Goal: Task Accomplishment & Management: Manage account settings

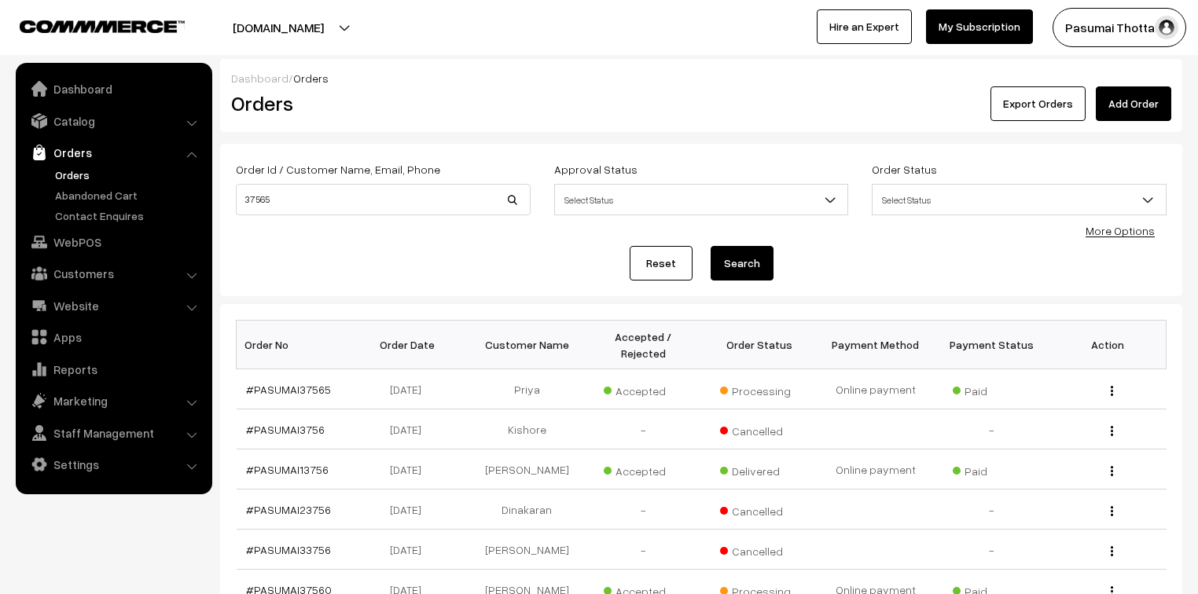
drag, startPoint x: 381, startPoint y: 180, endPoint x: 381, endPoint y: 191, distance: 11.0
click at [381, 182] on div "Order Id / Customer Name, Email, Phone 37565" at bounding box center [383, 188] width 295 height 56
click at [381, 191] on input "37565" at bounding box center [383, 199] width 295 height 31
type input "3"
type input "9500968539"
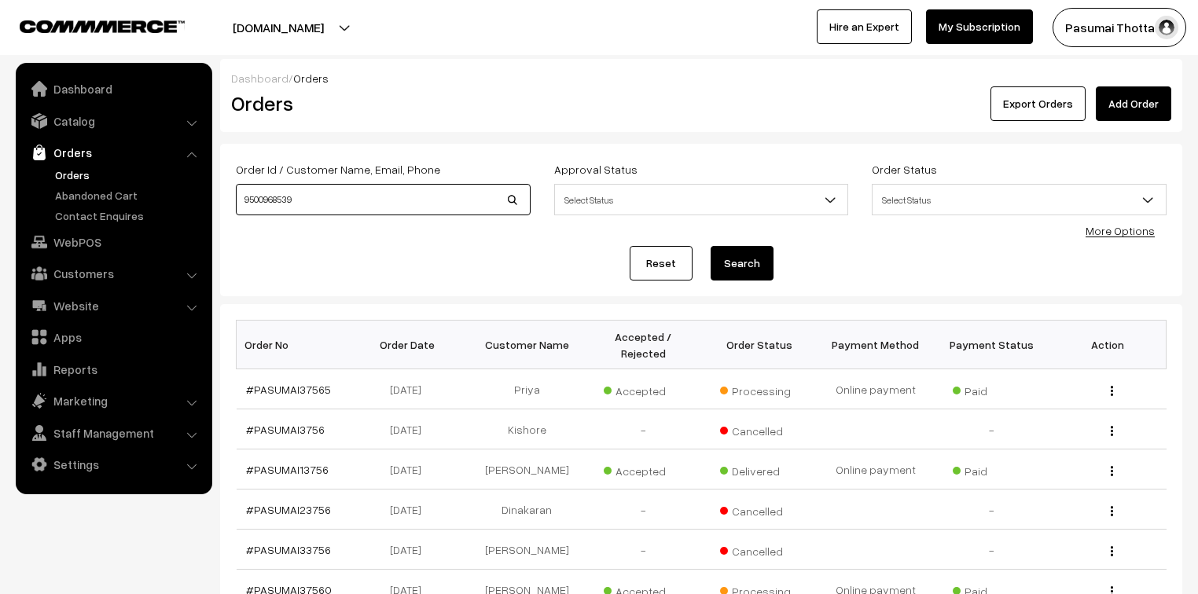
click at [711, 246] on button "Search" at bounding box center [742, 263] width 63 height 35
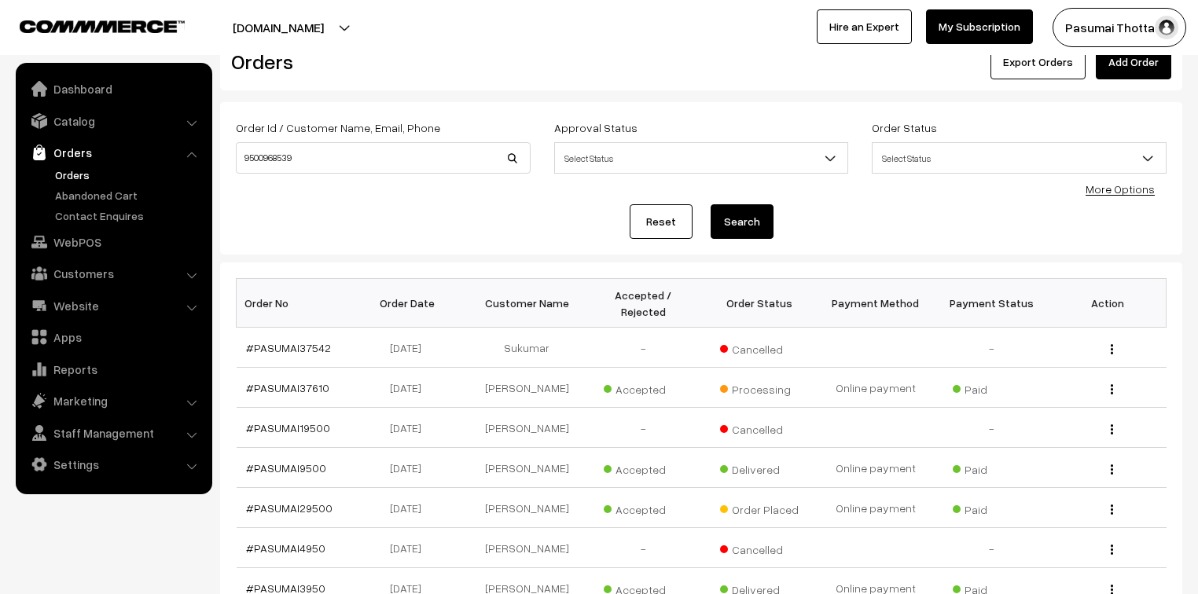
scroll to position [63, 0]
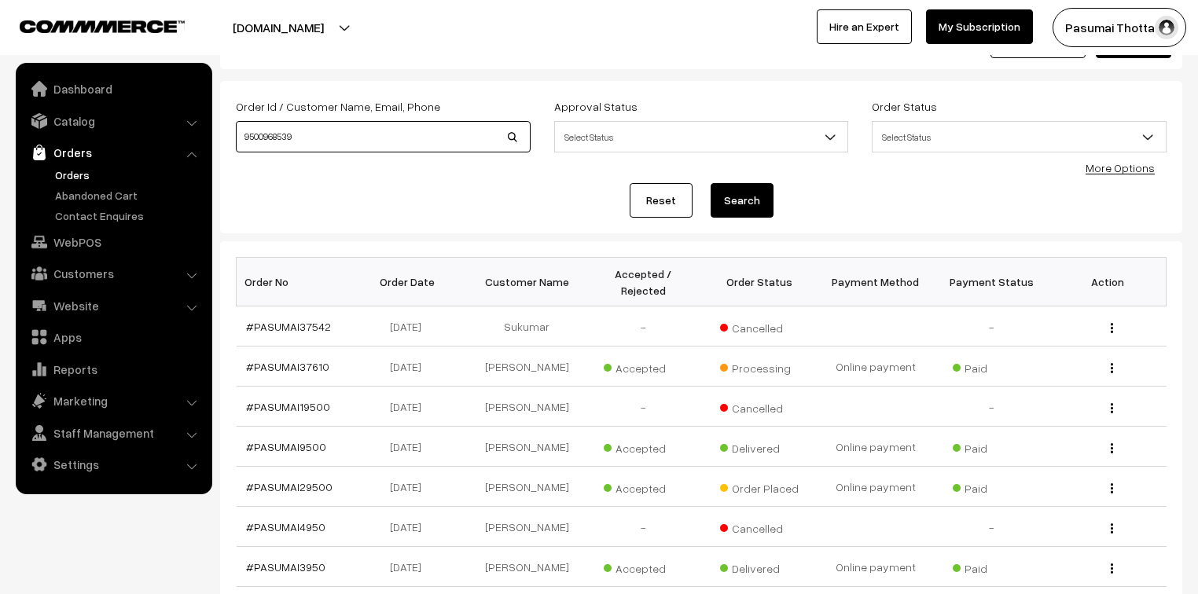
click at [406, 131] on input "9500968539" at bounding box center [383, 136] width 295 height 31
type input "9"
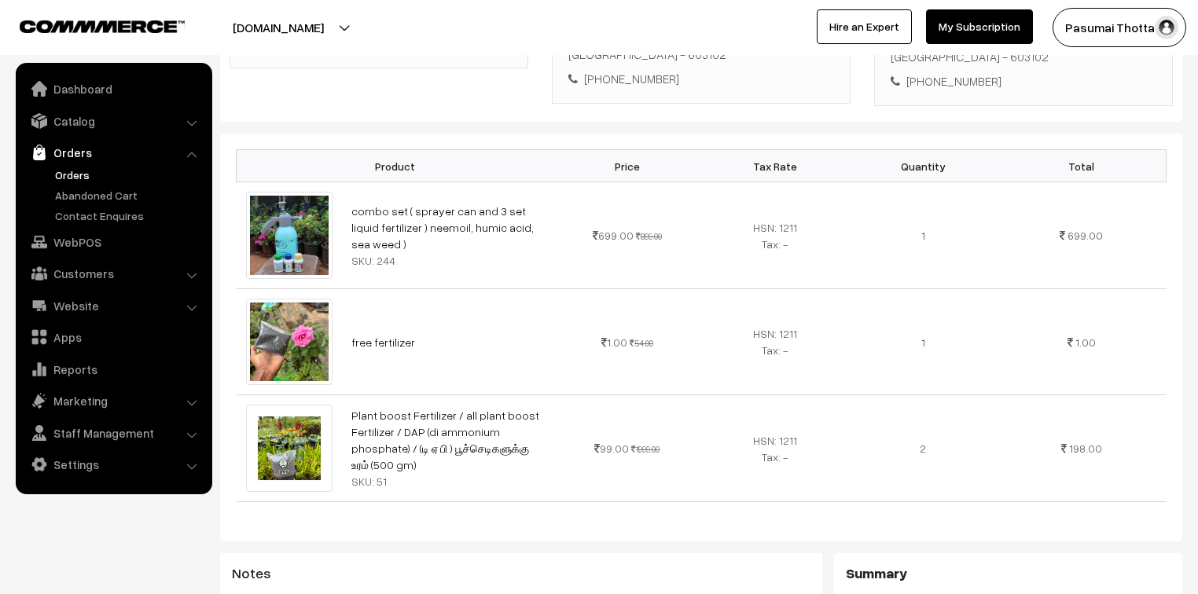
scroll to position [315, 0]
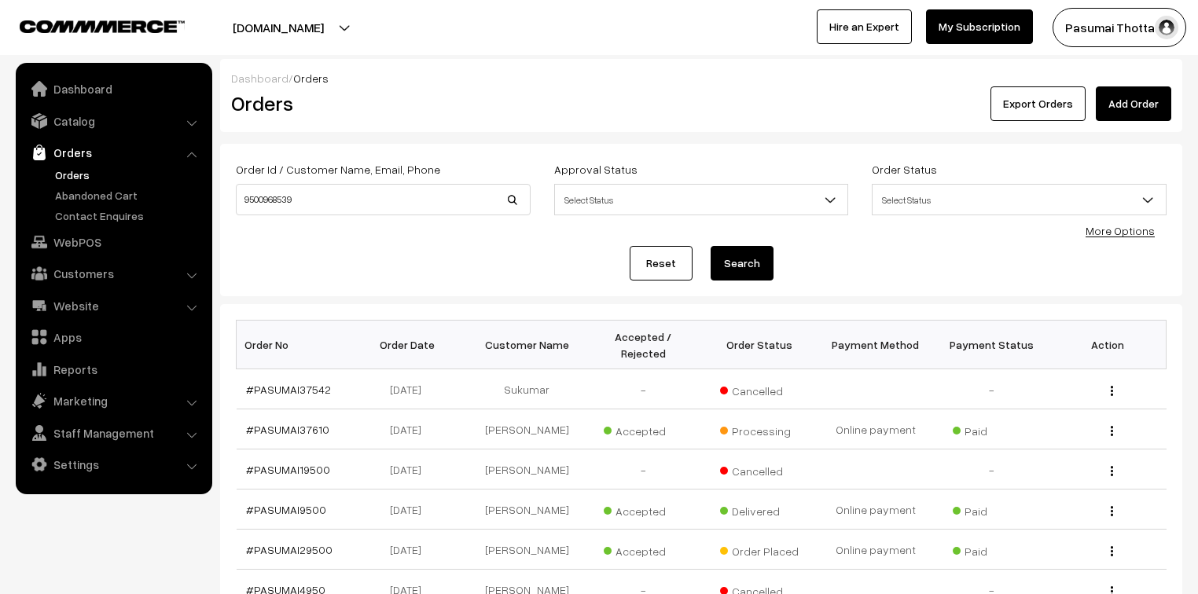
scroll to position [63, 0]
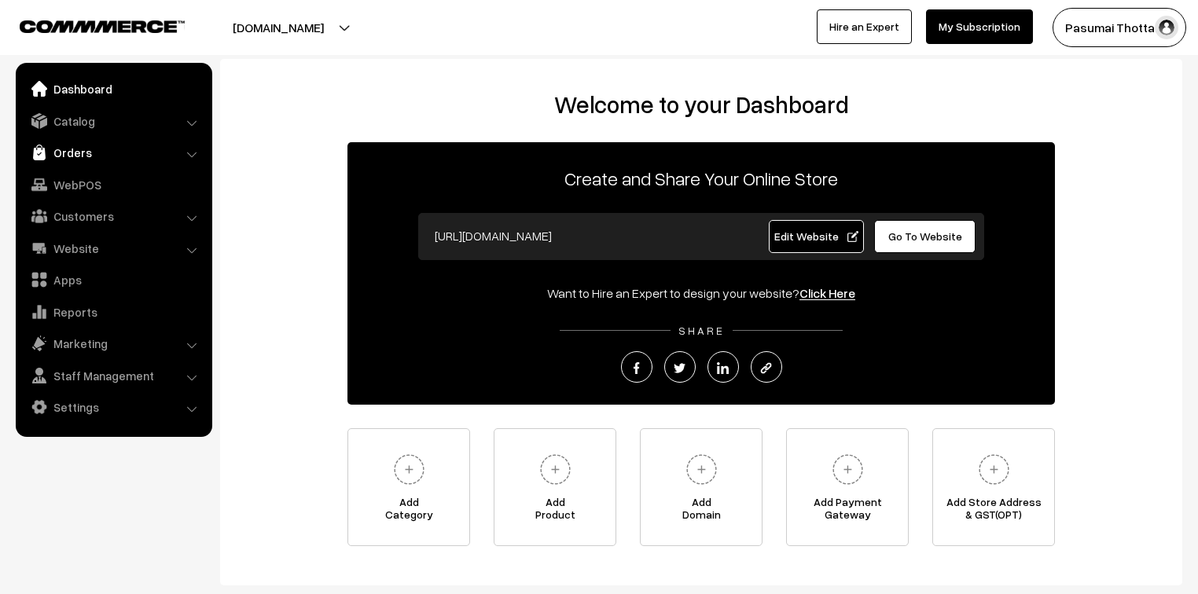
click at [118, 146] on link "Orders" at bounding box center [113, 152] width 187 height 28
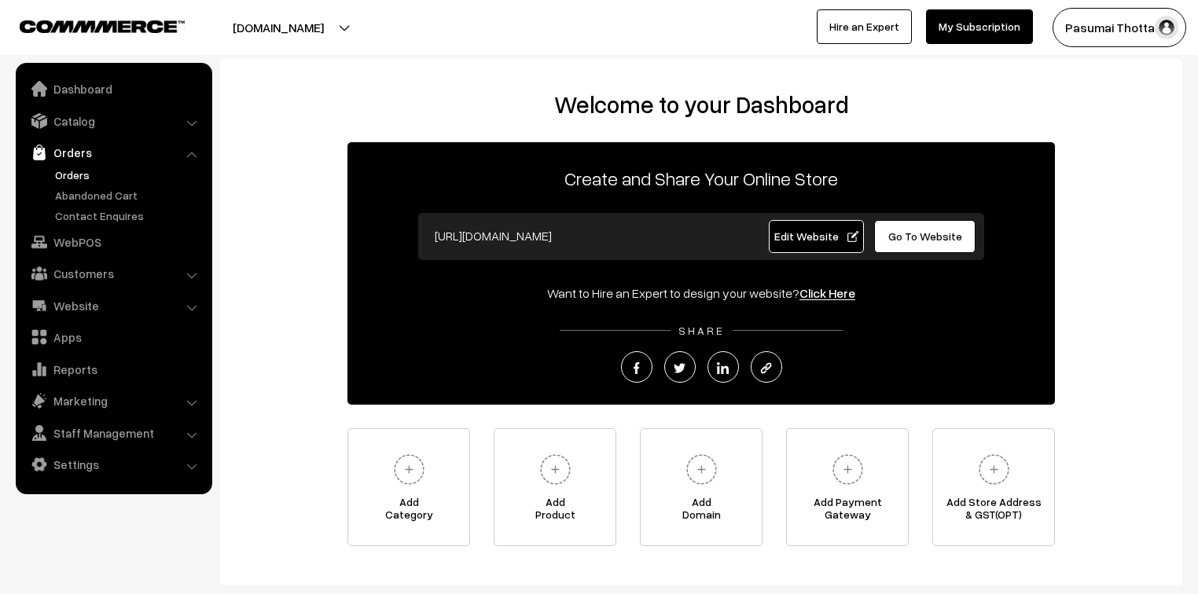
click at [116, 170] on link "Orders" at bounding box center [129, 175] width 156 height 17
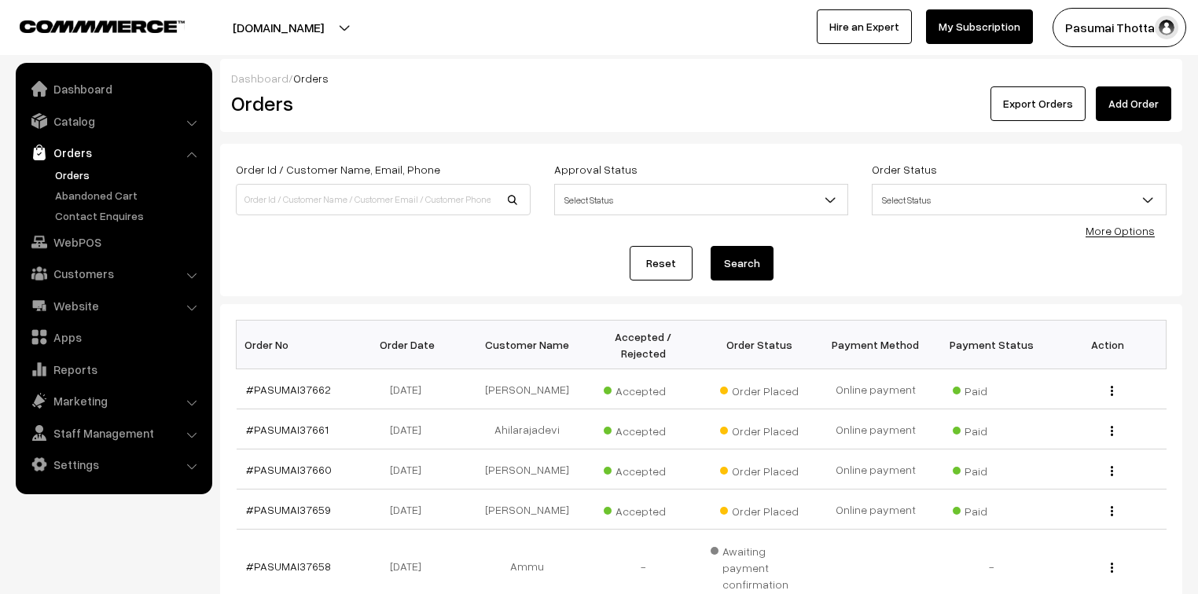
click at [1124, 230] on link "More Options" at bounding box center [1120, 230] width 69 height 13
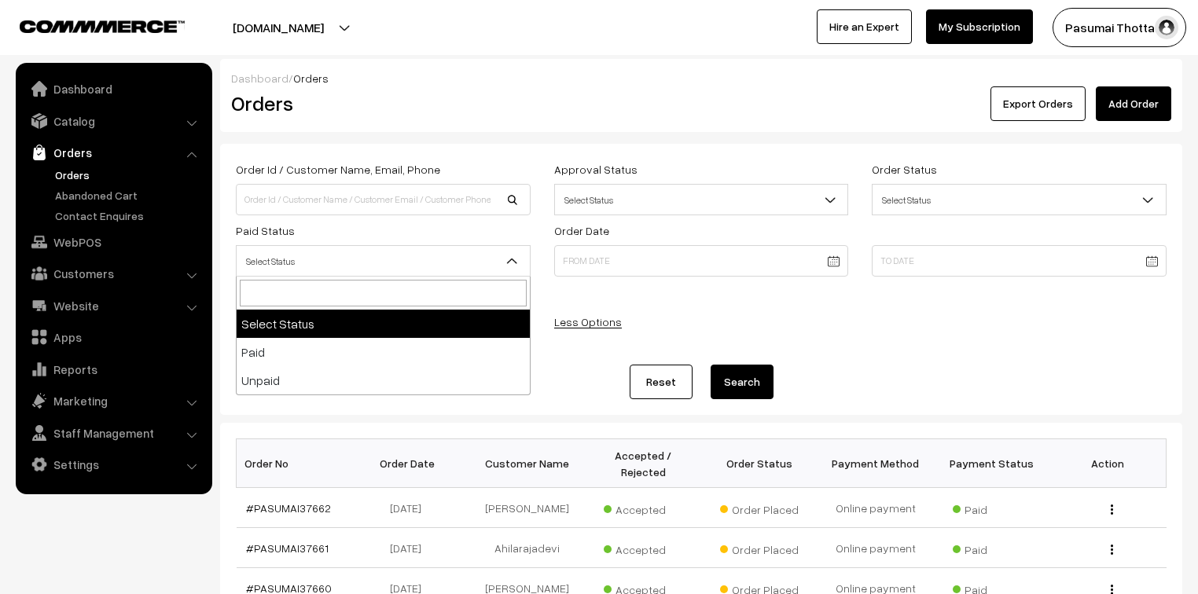
click at [423, 261] on span "Select Status" at bounding box center [383, 262] width 293 height 28
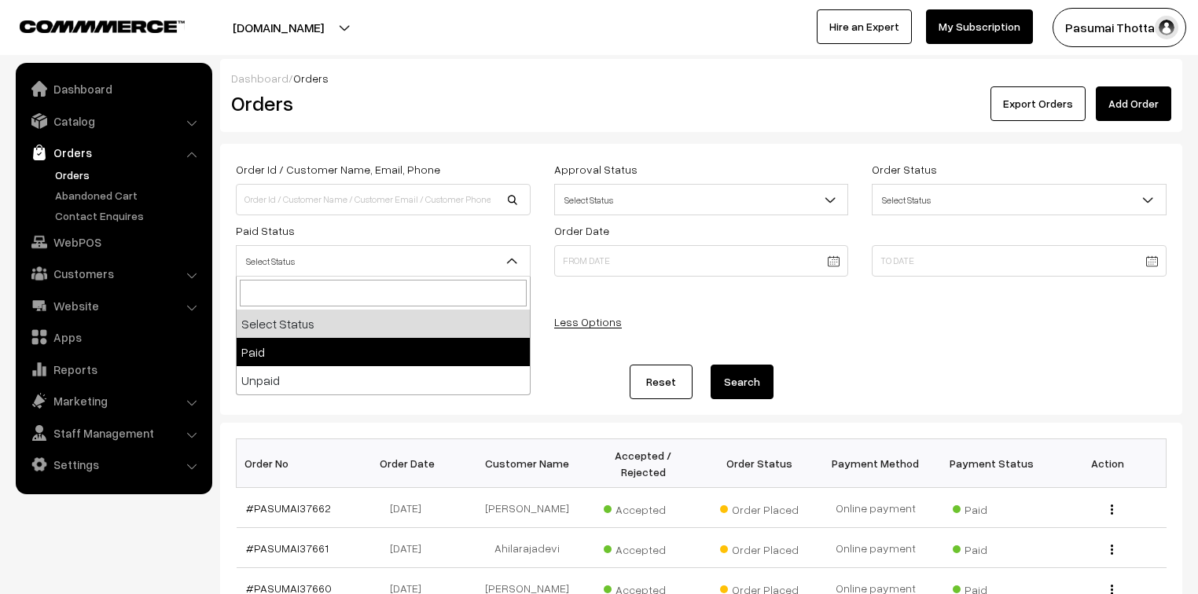
select select "1"
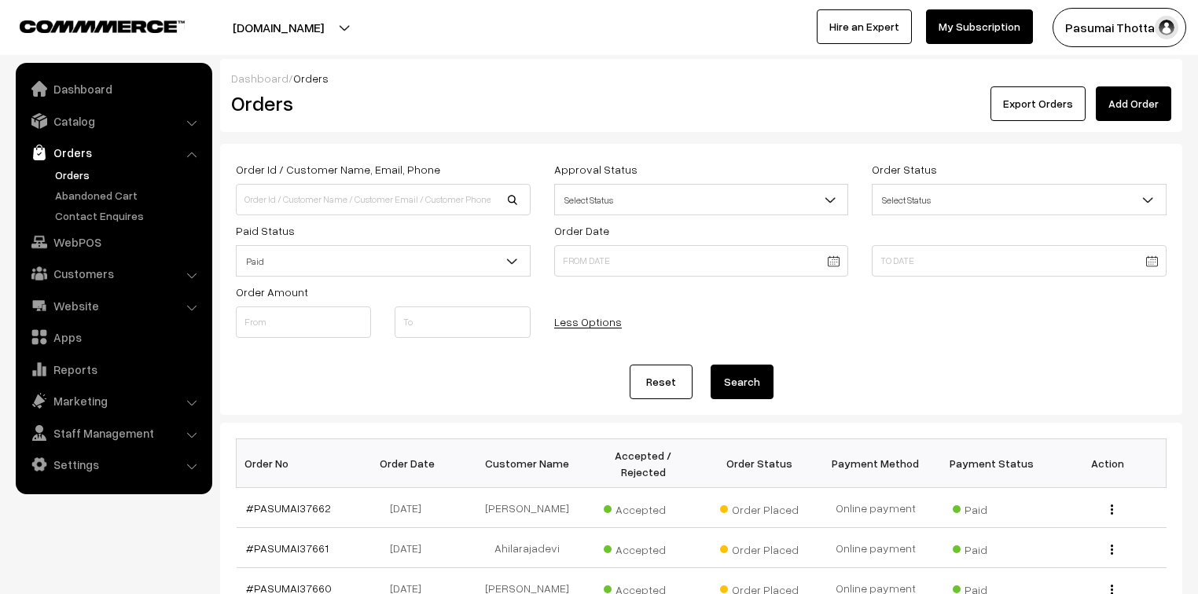
click at [741, 377] on button "Search" at bounding box center [742, 382] width 63 height 35
click at [362, 194] on input at bounding box center [383, 199] width 295 height 31
type input "9500968539"
click at [711, 365] on button "Search" at bounding box center [742, 382] width 63 height 35
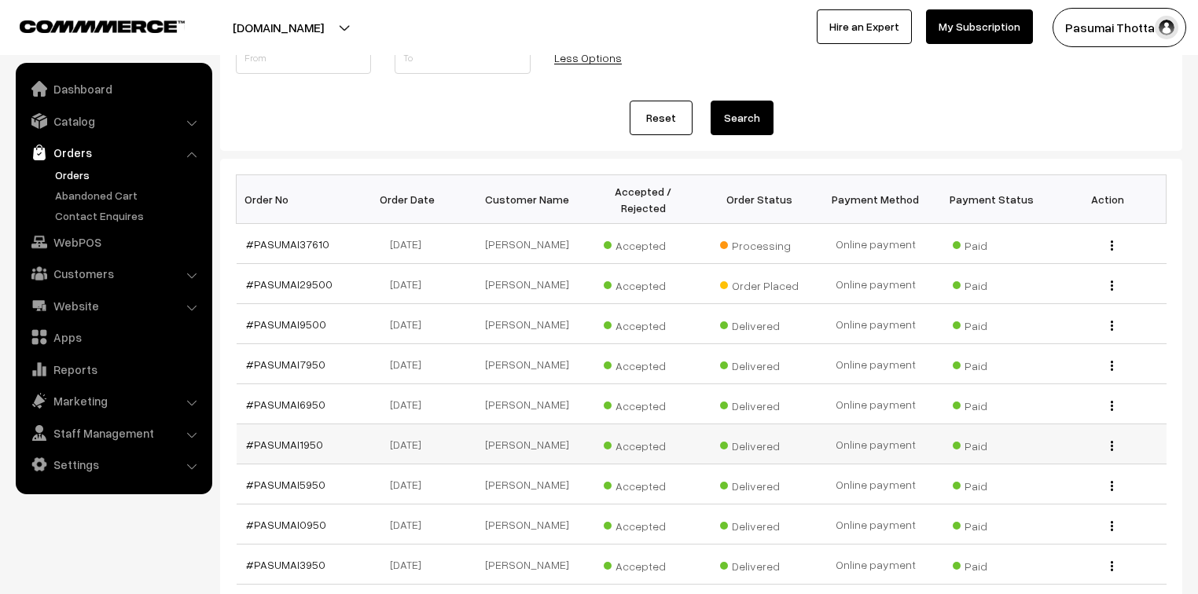
scroll to position [315, 0]
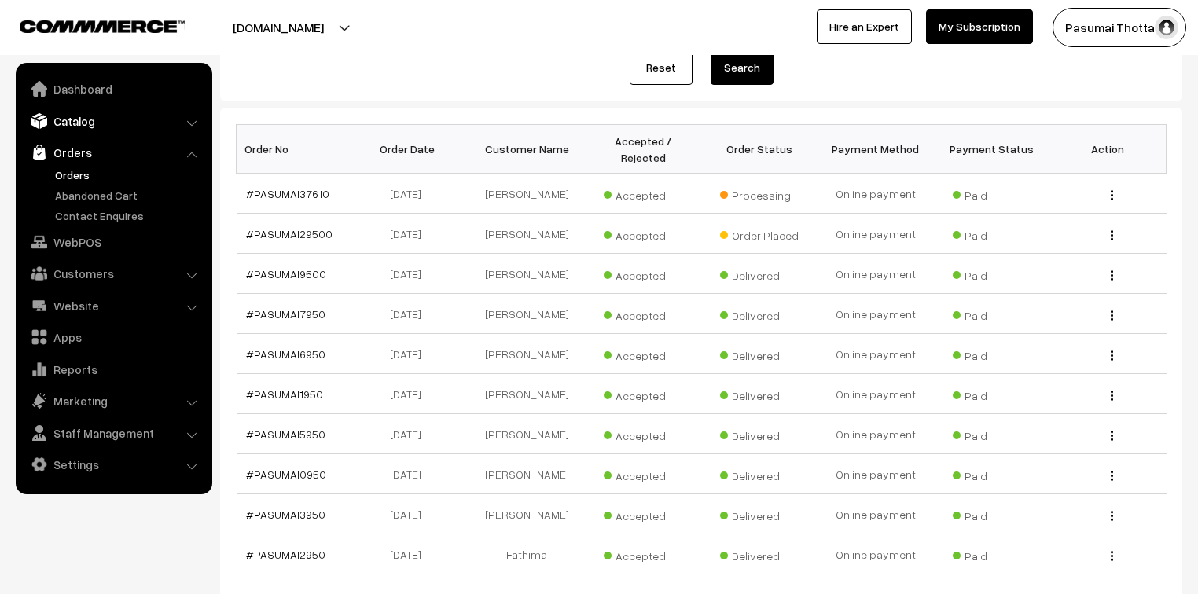
click at [72, 113] on link "Catalog" at bounding box center [113, 121] width 187 height 28
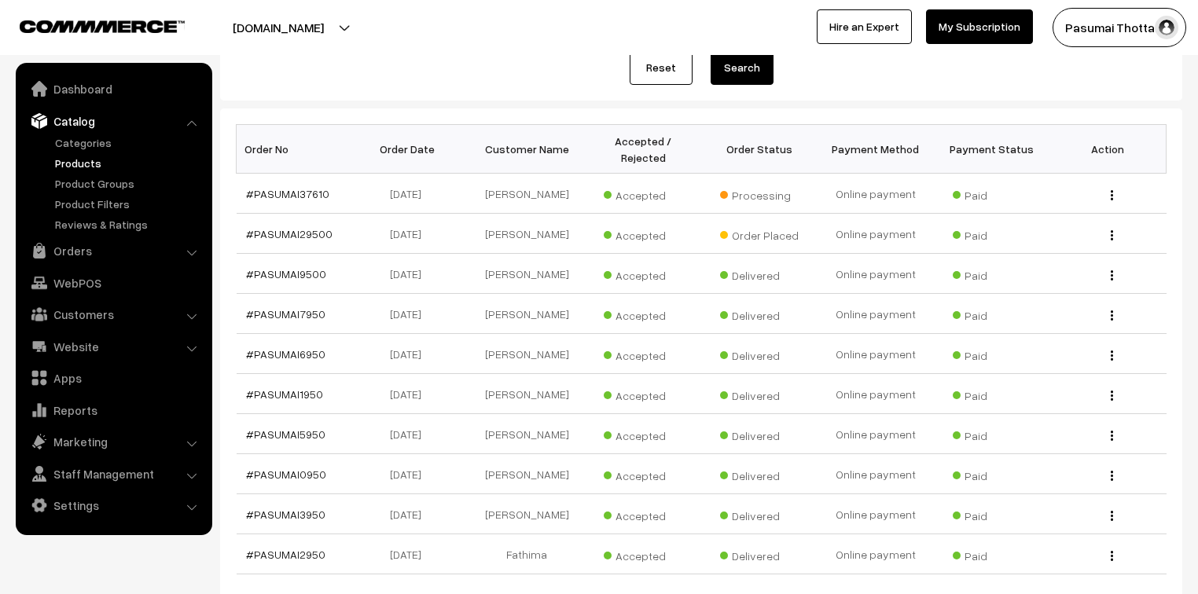
click at [94, 162] on link "Products" at bounding box center [129, 163] width 156 height 17
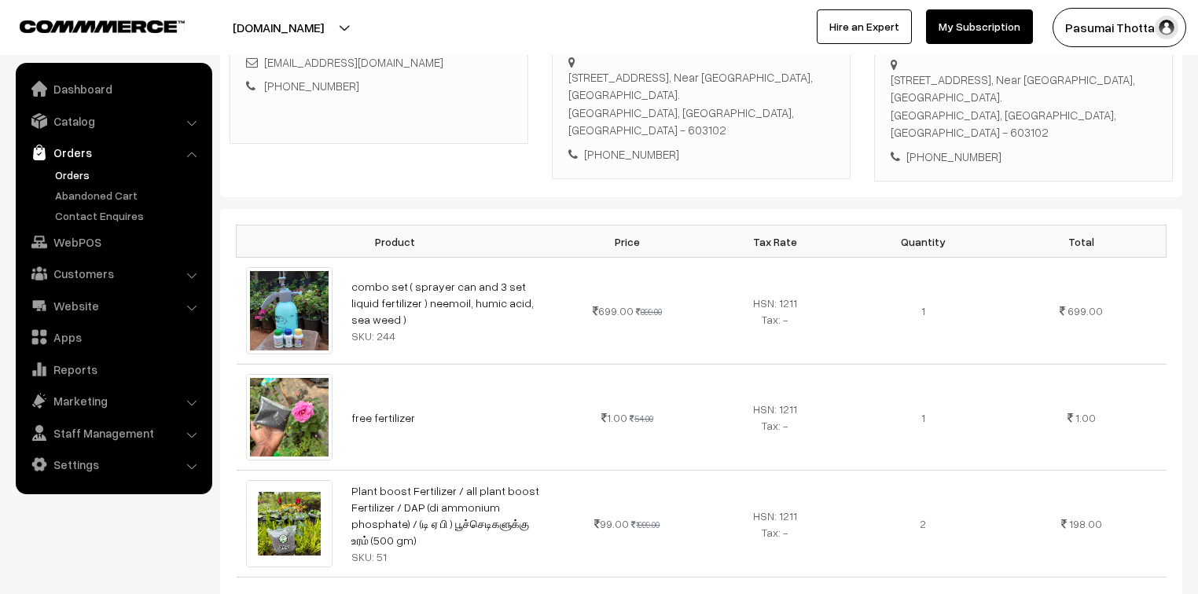
scroll to position [377, 0]
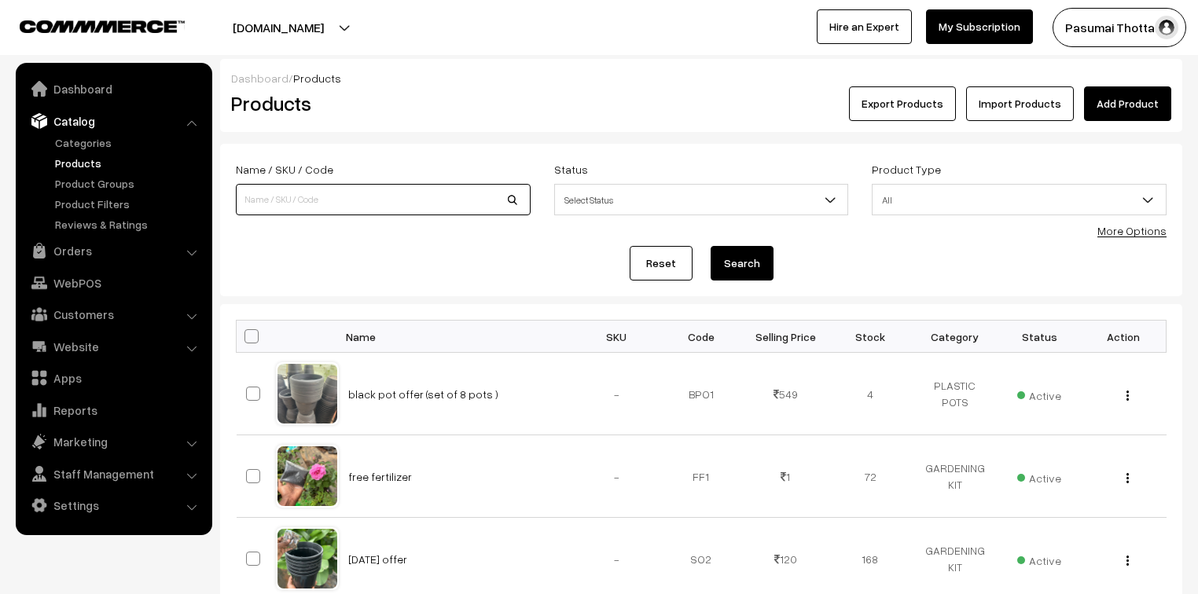
click at [293, 198] on input at bounding box center [383, 199] width 295 height 31
type input "sea [PERSON_NAME] liquid"
click at [753, 256] on button "Search" at bounding box center [742, 263] width 63 height 35
